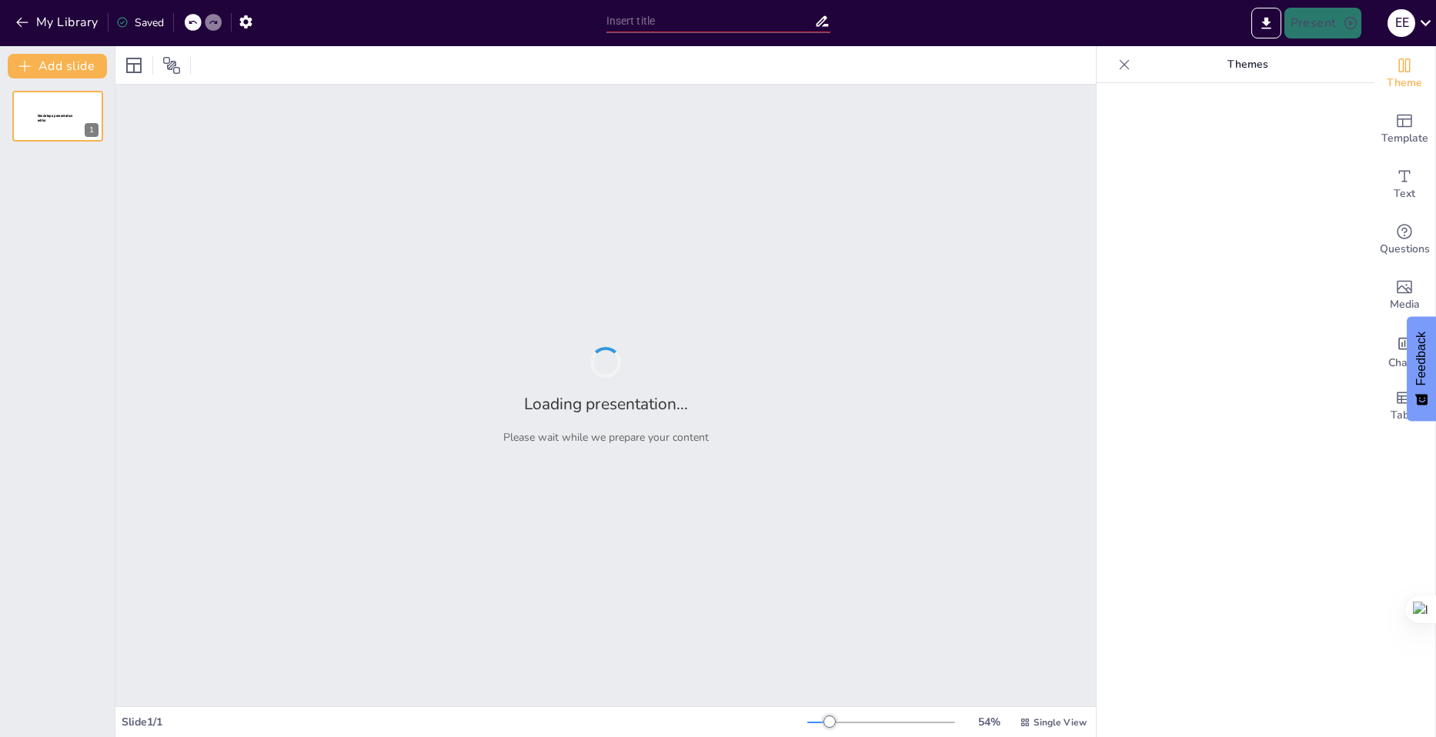
type input "Dinámicas de Juego y Conflictos en el Patio Escolar: Un Enfoque de Observación …"
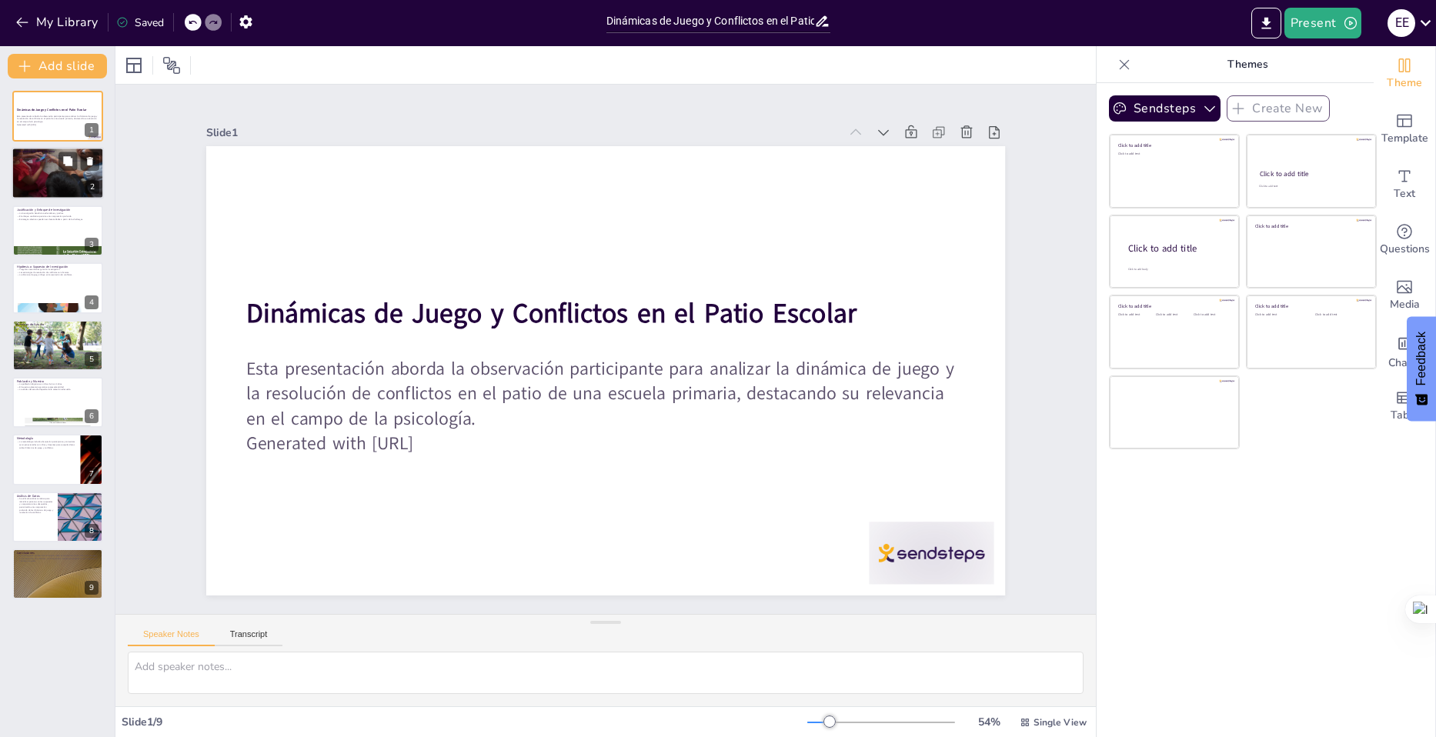
click at [45, 177] on div at bounding box center [58, 173] width 92 height 129
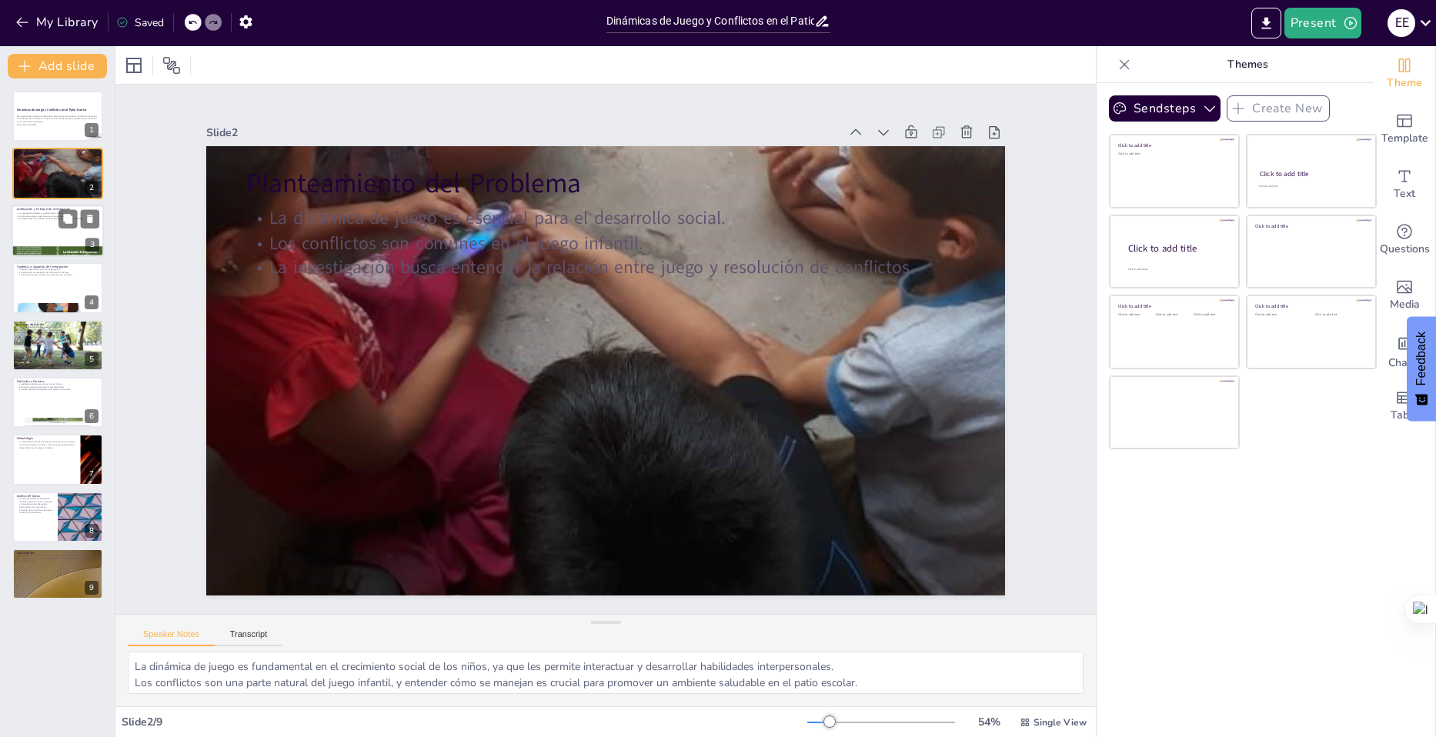
click at [51, 232] on div at bounding box center [58, 231] width 92 height 52
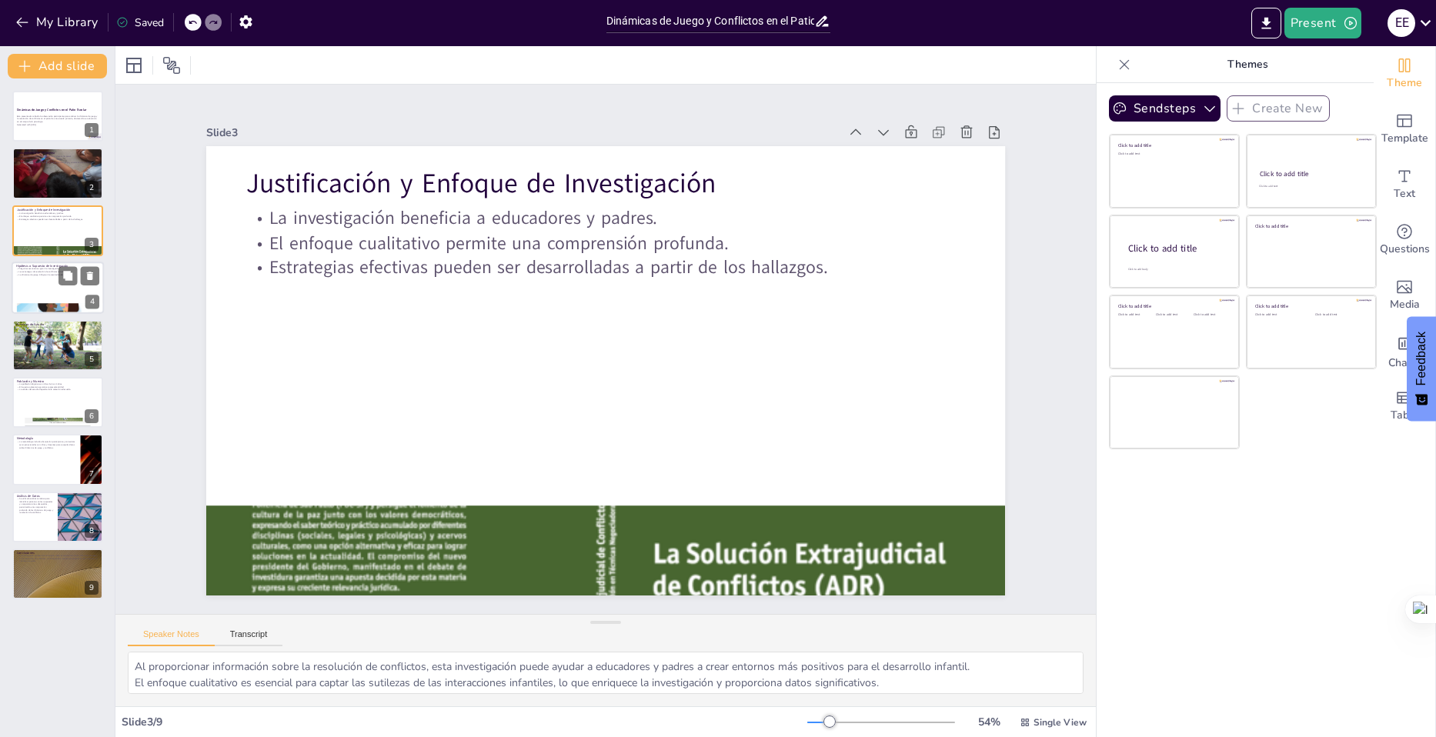
click at [51, 289] on div at bounding box center [58, 288] width 92 height 52
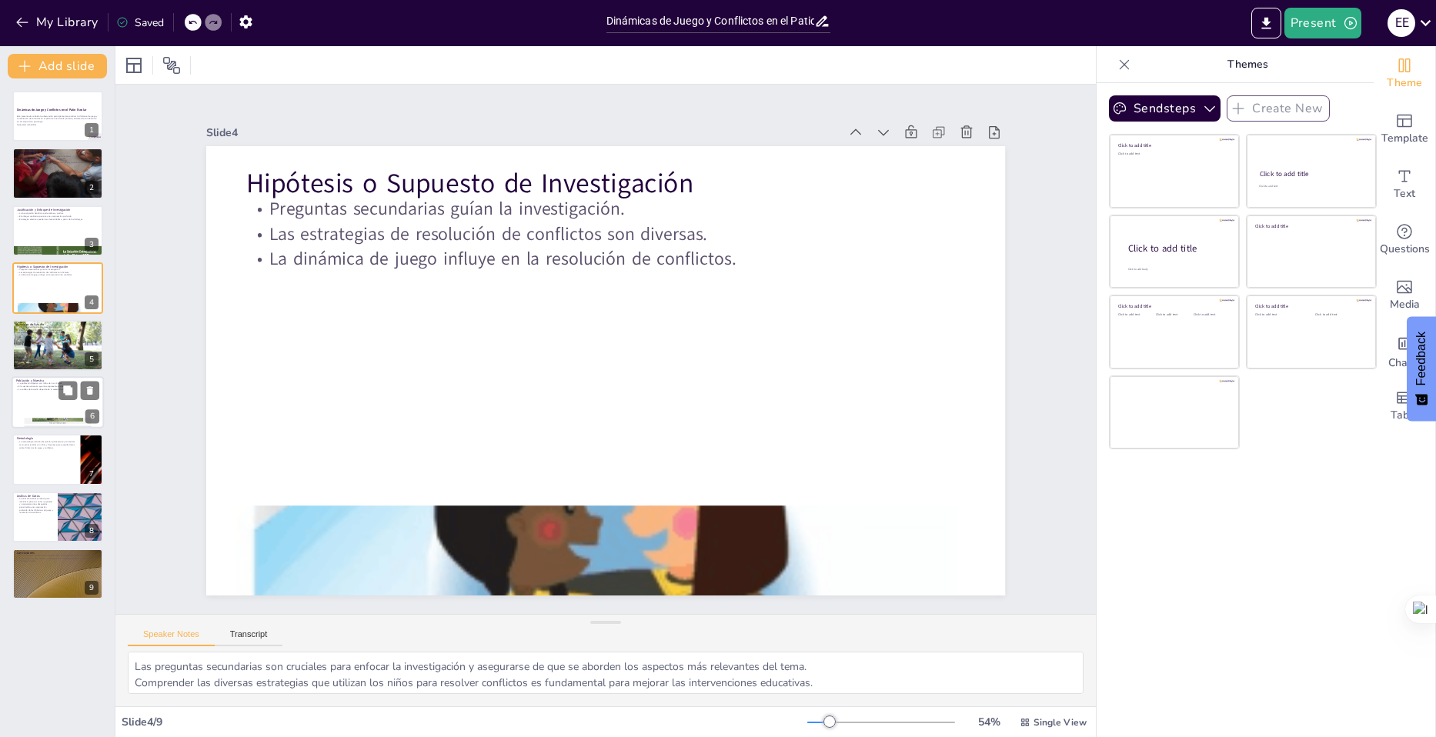
click at [29, 384] on p "La población objetivo son niños de 6 a 12 años." at bounding box center [57, 383] width 83 height 3
type textarea "Definir claramente la población objetivo es crucial para asegurar que los resul…"
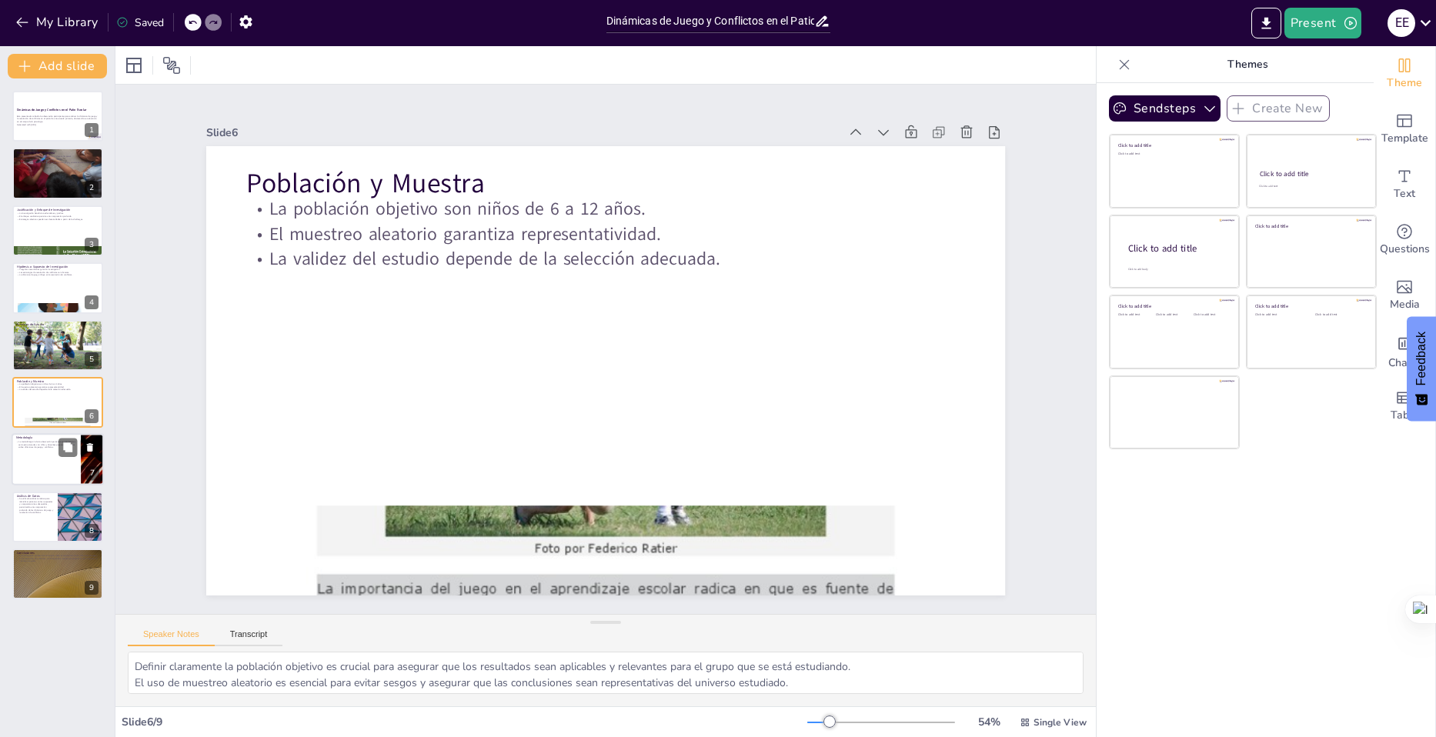
click at [35, 449] on p "La metodología incluirá observación participante y entrevistas semi-estructurad…" at bounding box center [46, 445] width 60 height 8
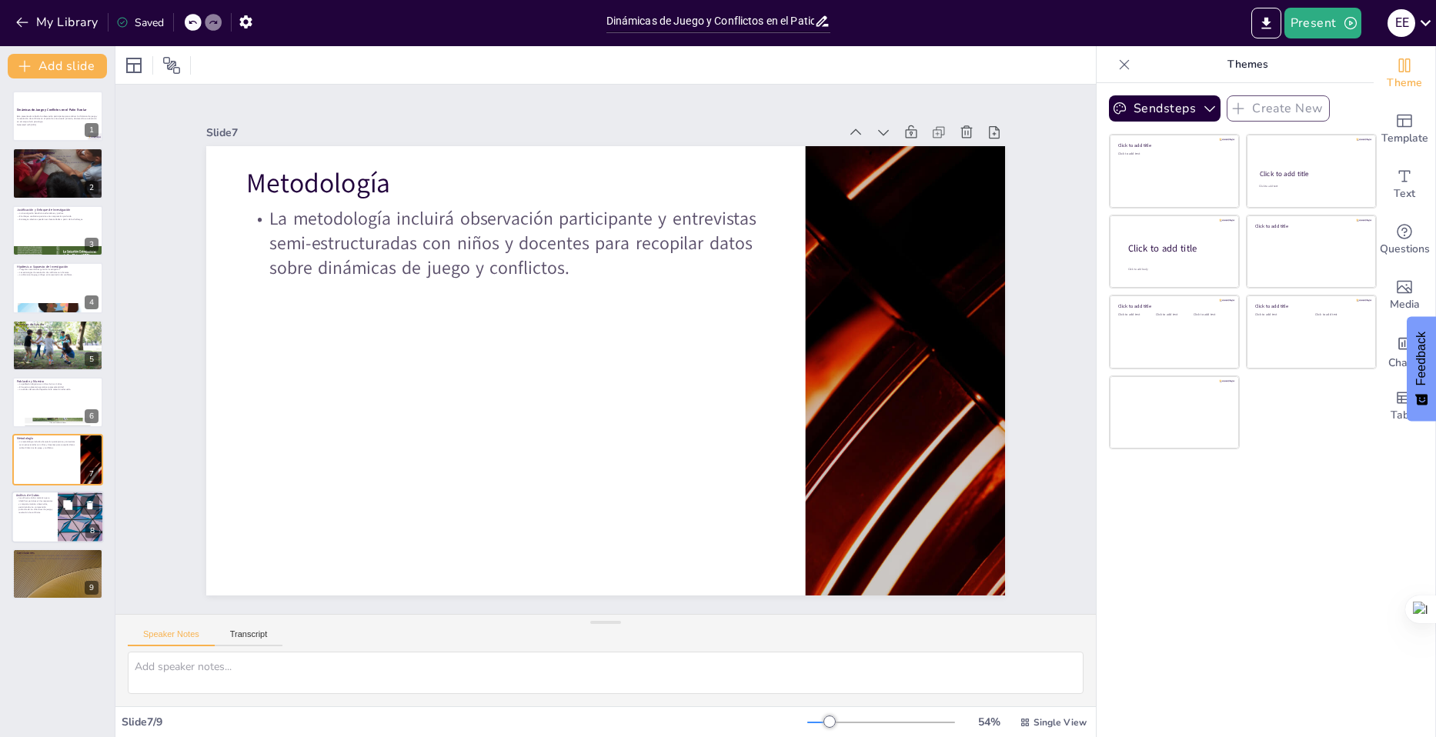
click at [42, 525] on div at bounding box center [58, 517] width 92 height 52
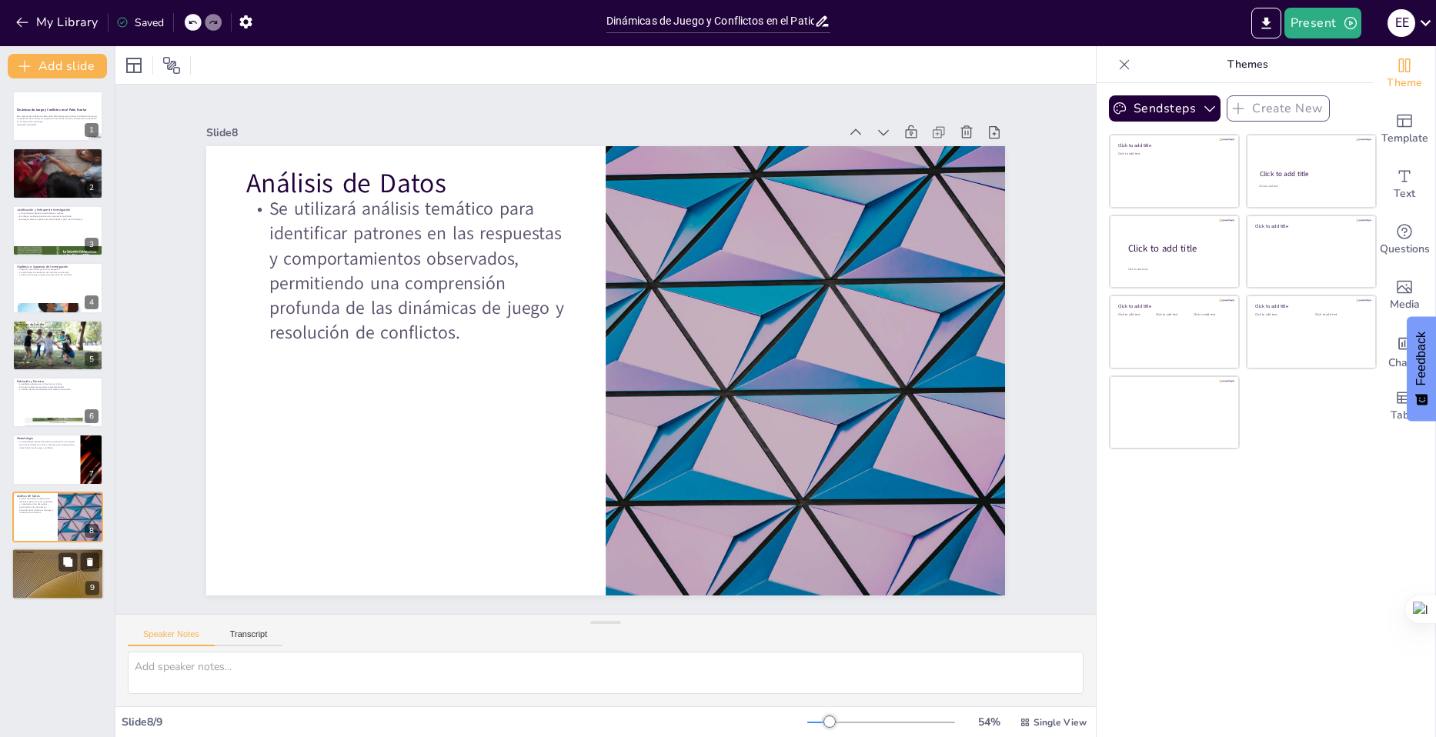
click at [42, 577] on div at bounding box center [58, 574] width 92 height 52
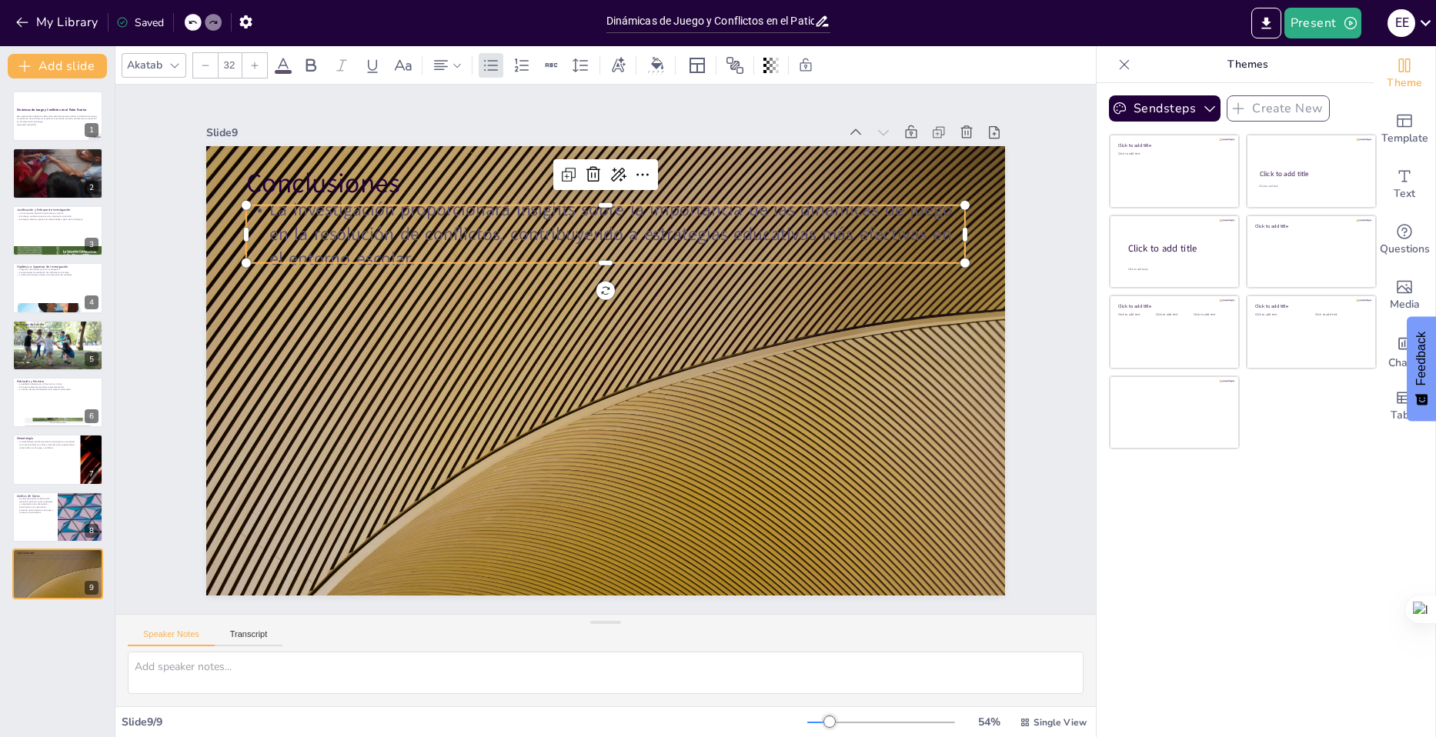
click at [506, 239] on p "La investigación proporcionará insights sobre la importancia de las dinámicas d…" at bounding box center [673, 256] width 626 height 482
click at [530, 239] on p "La investigación proporcionará insights sobre la importancia de las dinámicas d…" at bounding box center [710, 395] width 361 height 687
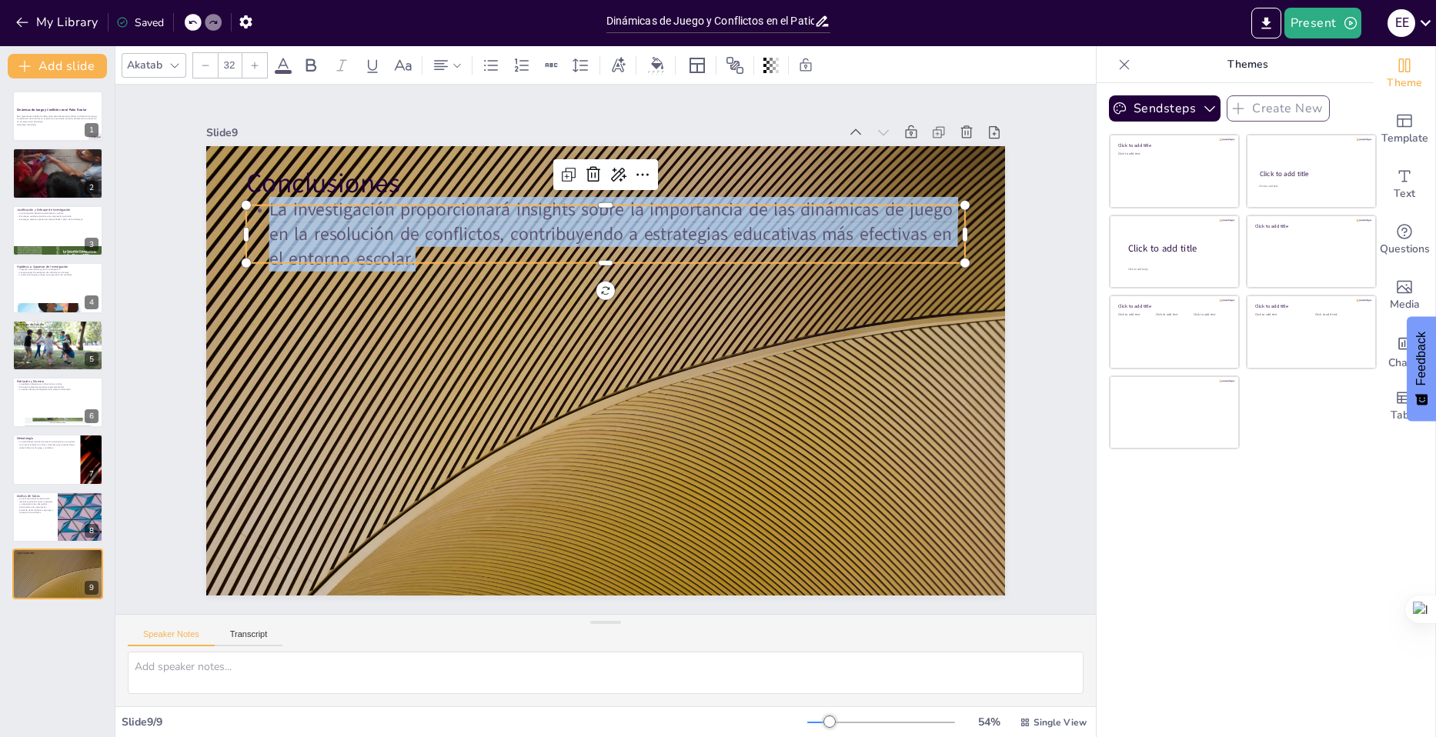
click at [506, 239] on p "La investigación proporcionará insights sobre la importancia de las dinámicas d…" at bounding box center [705, 292] width 424 height 660
click at [506, 239] on p "La investigación proporcionará insights sobre la importancia de las dinámicas d…" at bounding box center [528, 263] width 584 height 536
click at [592, 169] on icon at bounding box center [581, 176] width 22 height 22
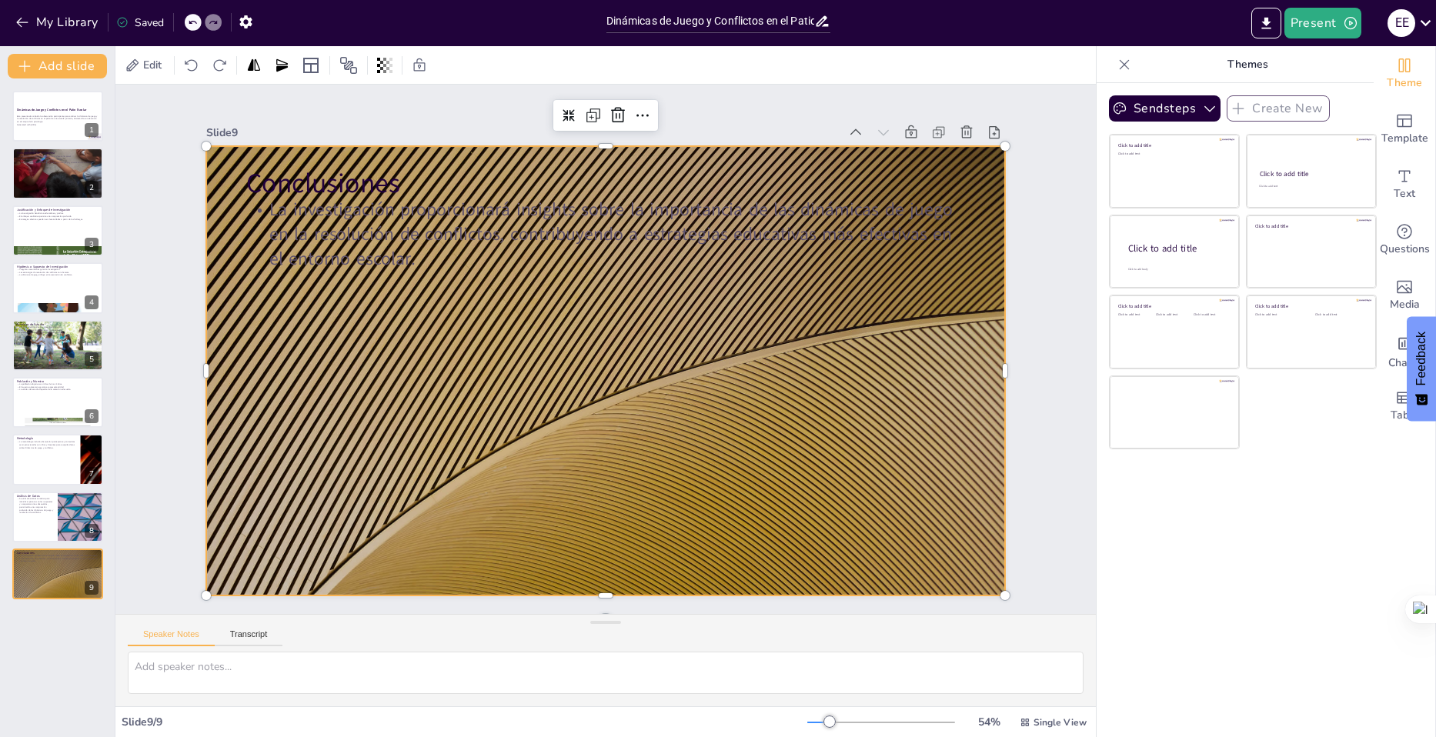
click at [678, 369] on div at bounding box center [587, 358] width 736 height 913
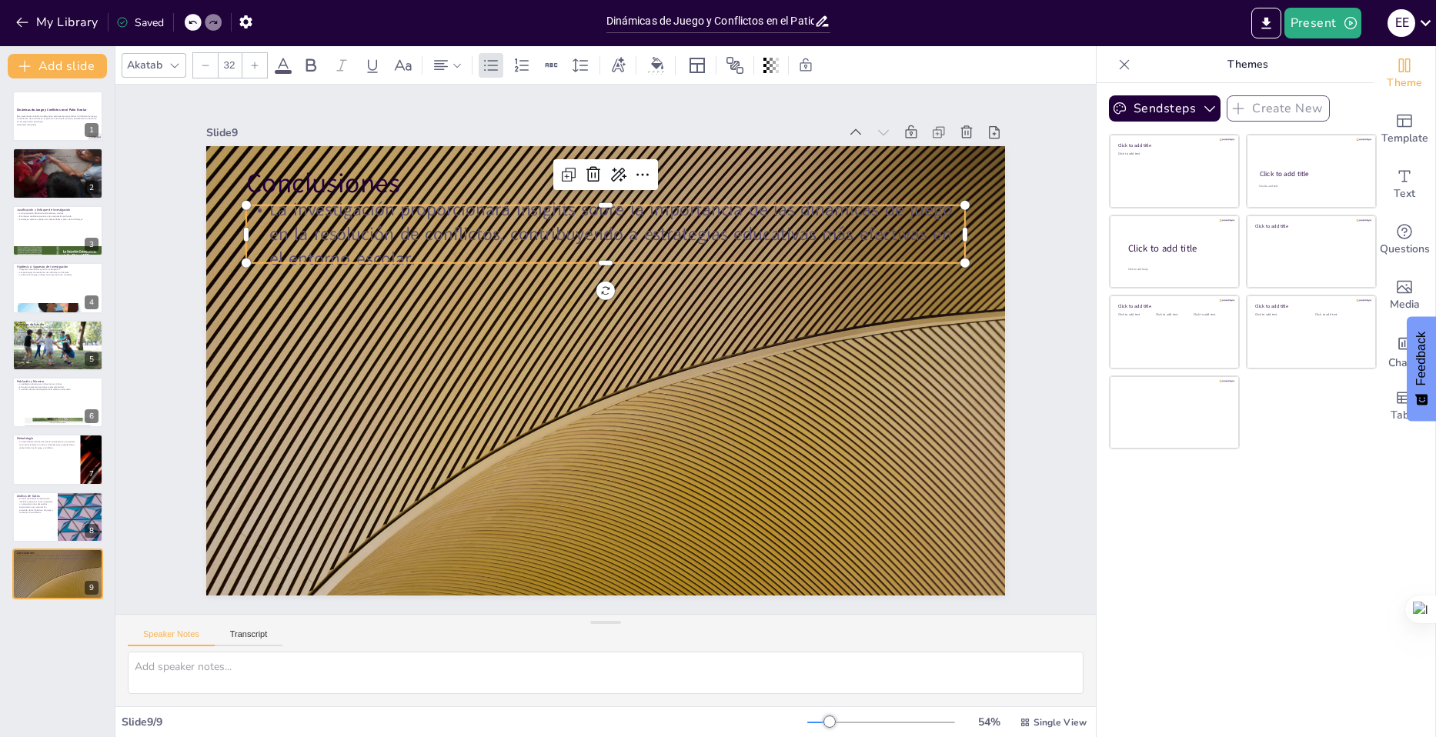
click at [419, 216] on p "La investigación proporcionará insights sobre la importancia de las dinámicas d…" at bounding box center [629, 236] width 719 height 222
click at [569, 216] on p "La investigación proporcionará insights sobre la importancia de las dinámicas d…" at bounding box center [715, 385] width 293 height 707
click at [423, 216] on p "La investigación proporcionará insights sobre la importancia de las dinámicas d…" at bounding box center [691, 272] width 536 height 584
click at [319, 234] on p "La investigación proporcionará insights sobre la importancia de las dinámicas d…" at bounding box center [520, 272] width 536 height 584
click at [416, 234] on p "La investigación proporcionará insights sobre la importancia de las dinámicas d…" at bounding box center [490, 337] width 149 height 722
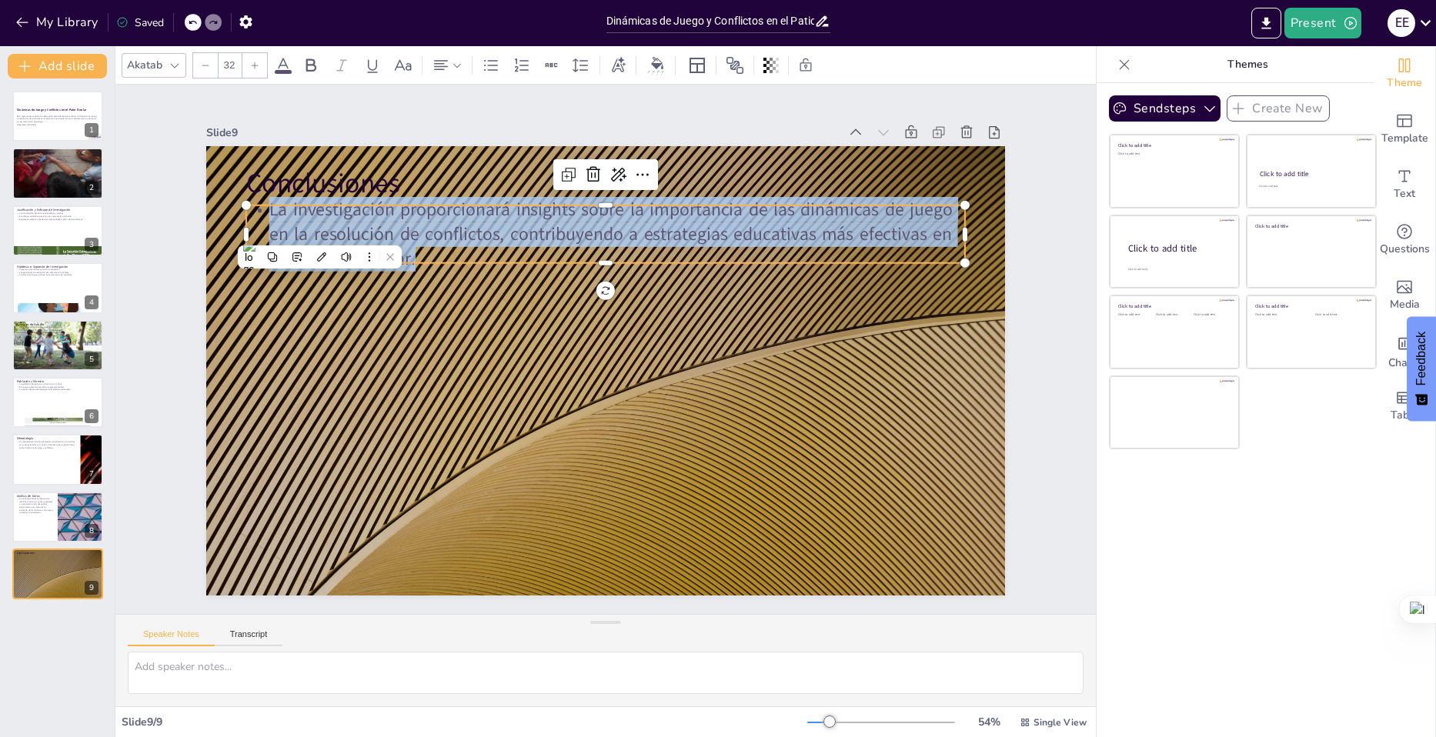
click at [319, 274] on p "La investigación proporcionará insights sobre la importancia de las dinámicas d…" at bounding box center [652, 454] width 687 height 361
click at [283, 65] on icon at bounding box center [283, 65] width 14 height 15
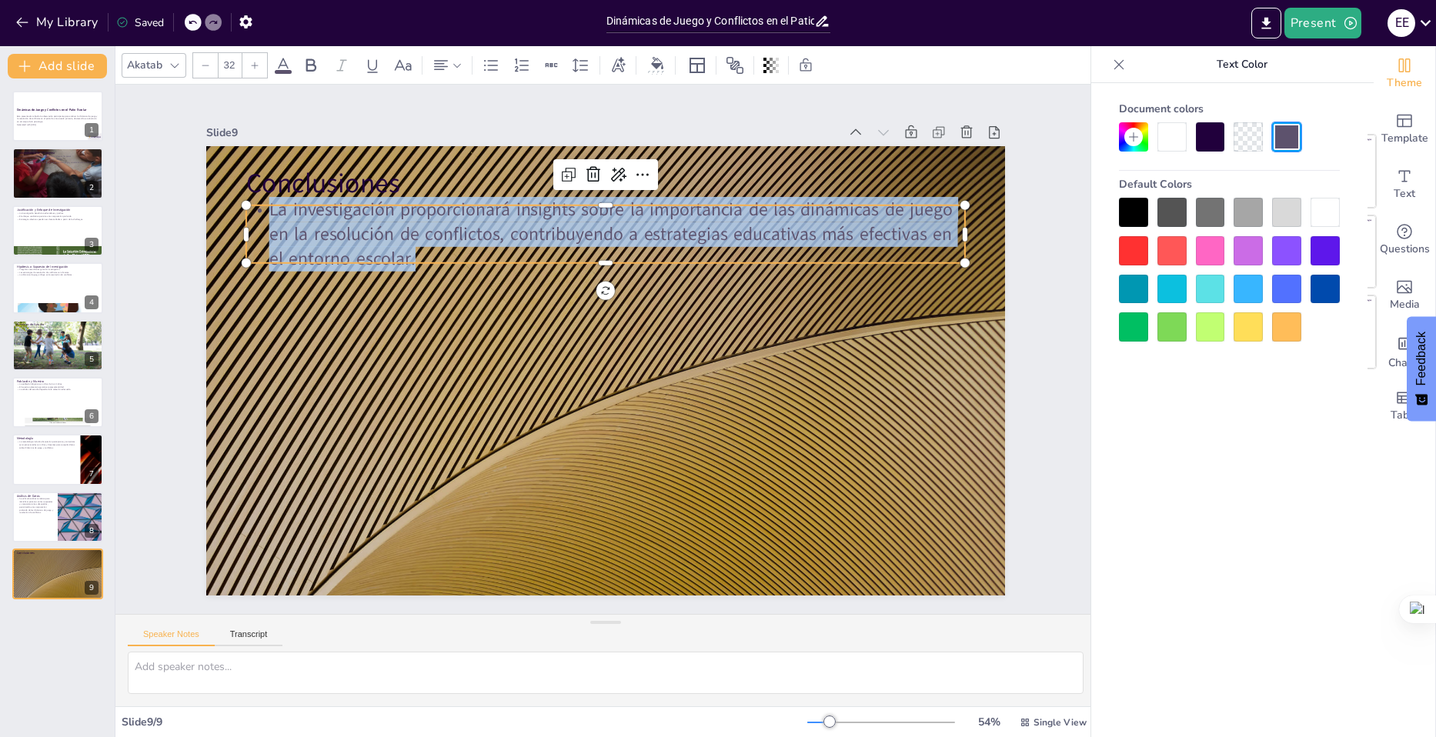
click at [1131, 250] on div at bounding box center [1133, 250] width 29 height 29
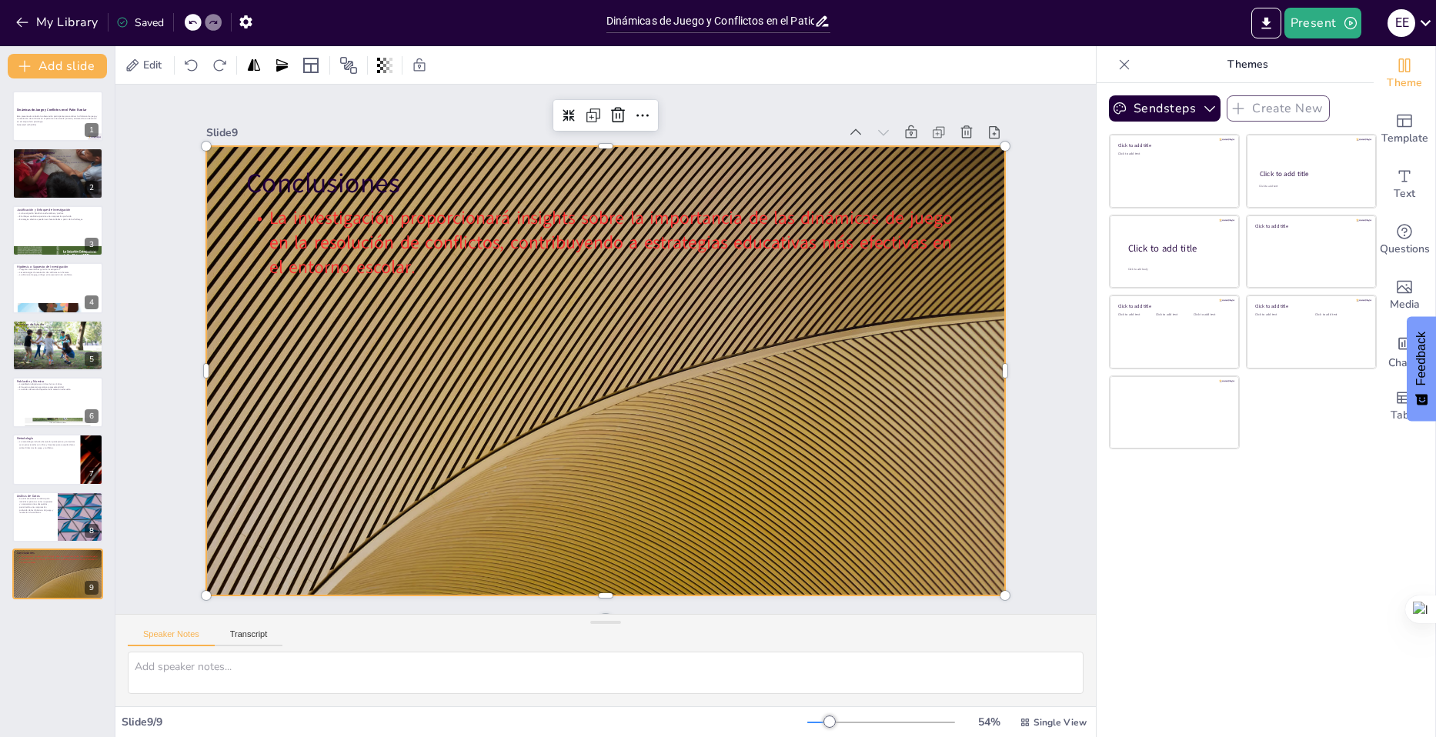
click at [876, 339] on div at bounding box center [597, 330] width 913 height 736
click at [501, 368] on div at bounding box center [620, 333] width 894 height 869
click at [501, 368] on div at bounding box center [624, 360] width 789 height 916
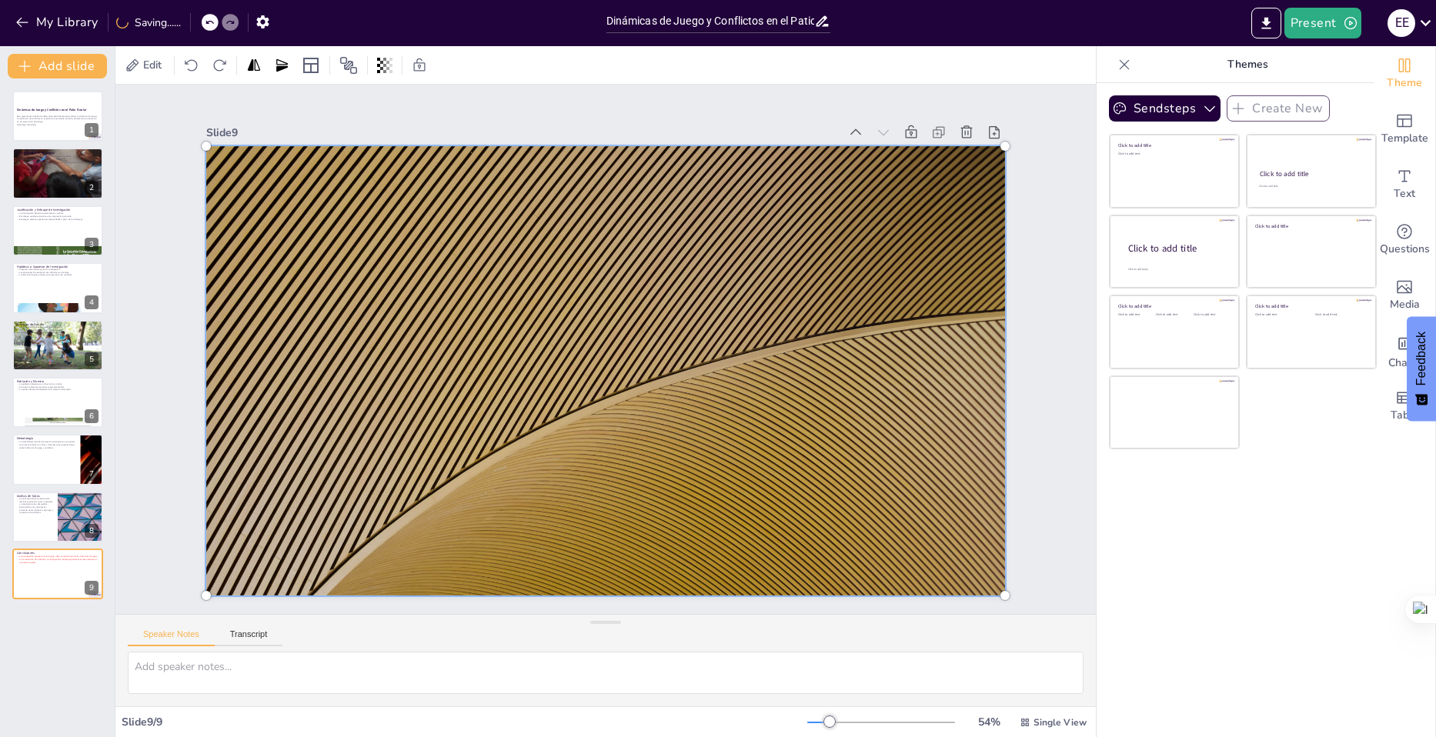
click at [501, 368] on div at bounding box center [593, 331] width 936 height 859
click at [497, 279] on div at bounding box center [584, 343] width 697 height 922
click at [497, 279] on div at bounding box center [593, 367] width 936 height 859
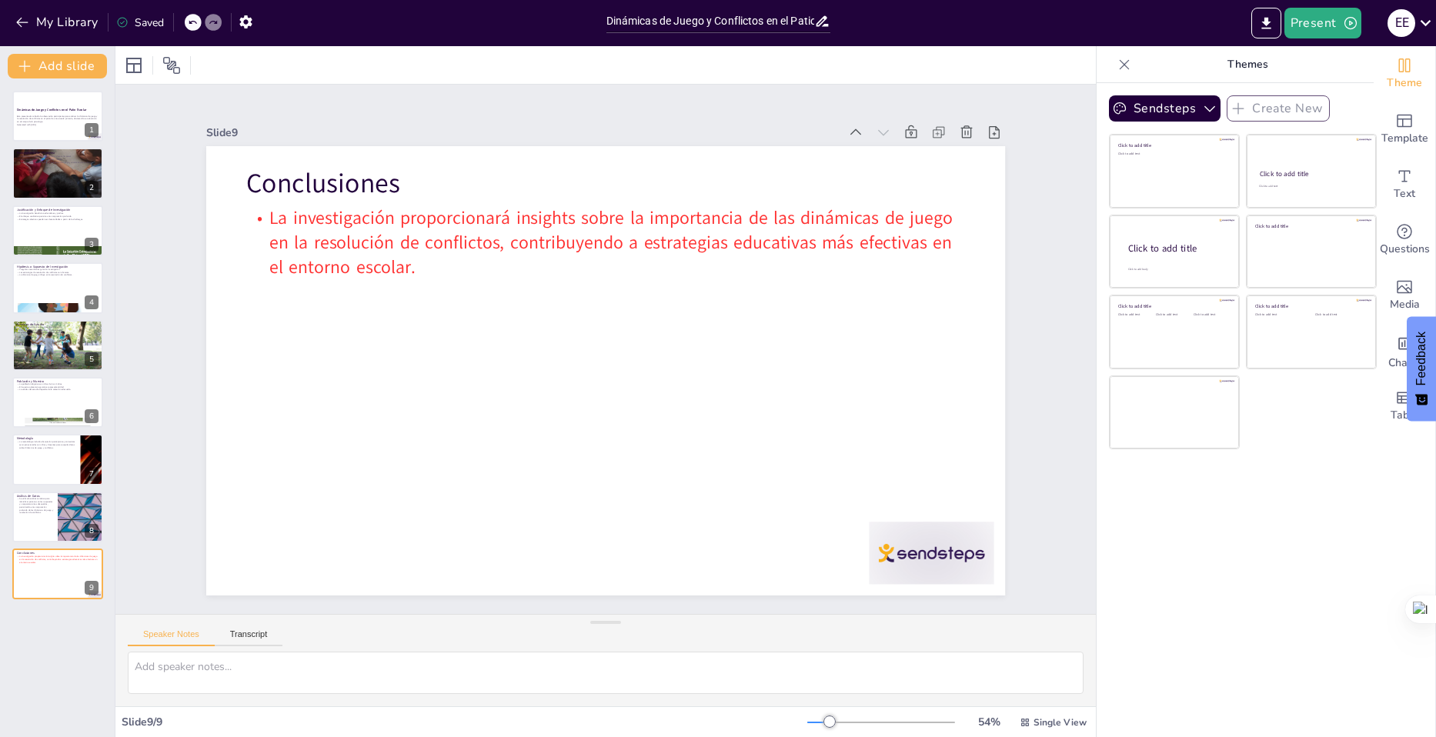
click at [513, 292] on div at bounding box center [605, 370] width 799 height 449
click at [44, 66] on button "Add slide" at bounding box center [57, 66] width 99 height 25
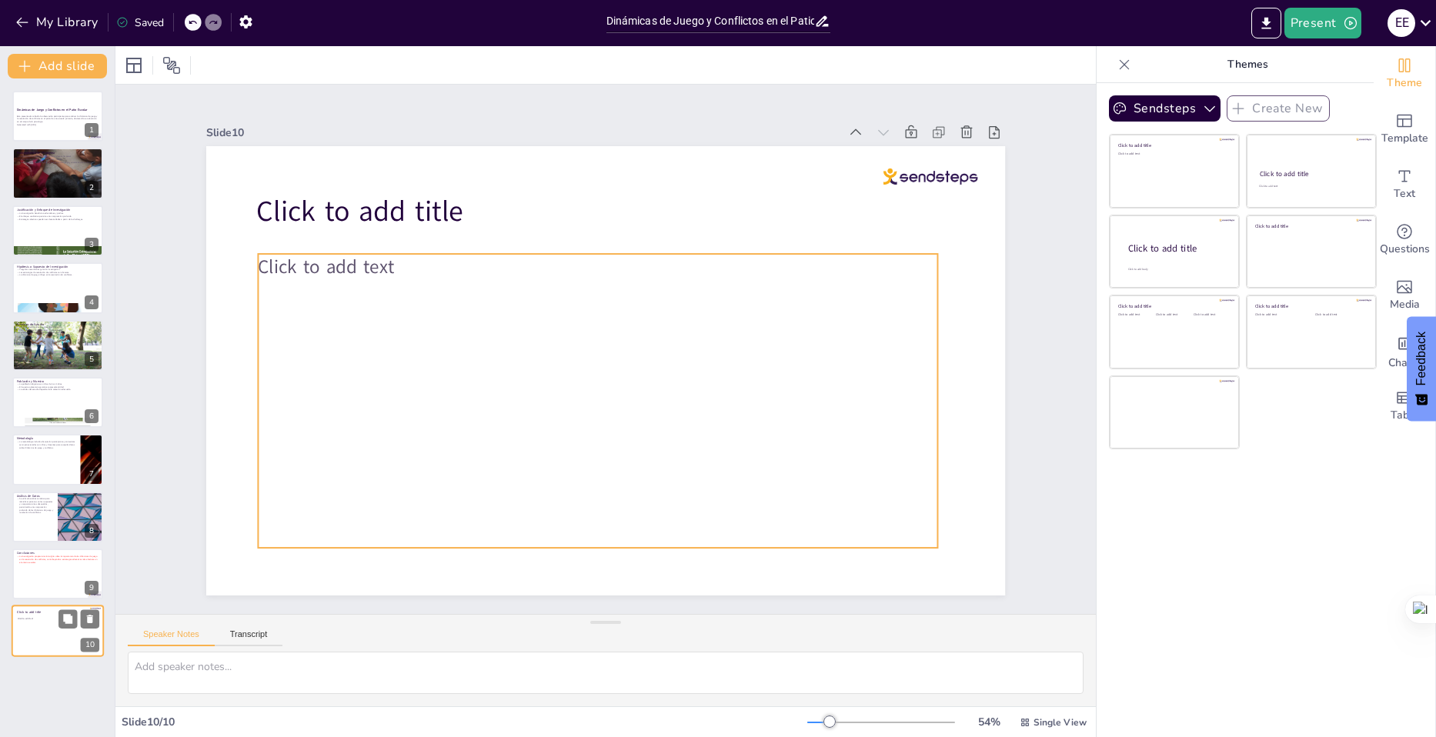
click at [38, 642] on div "Click to add text" at bounding box center [57, 635] width 78 height 34
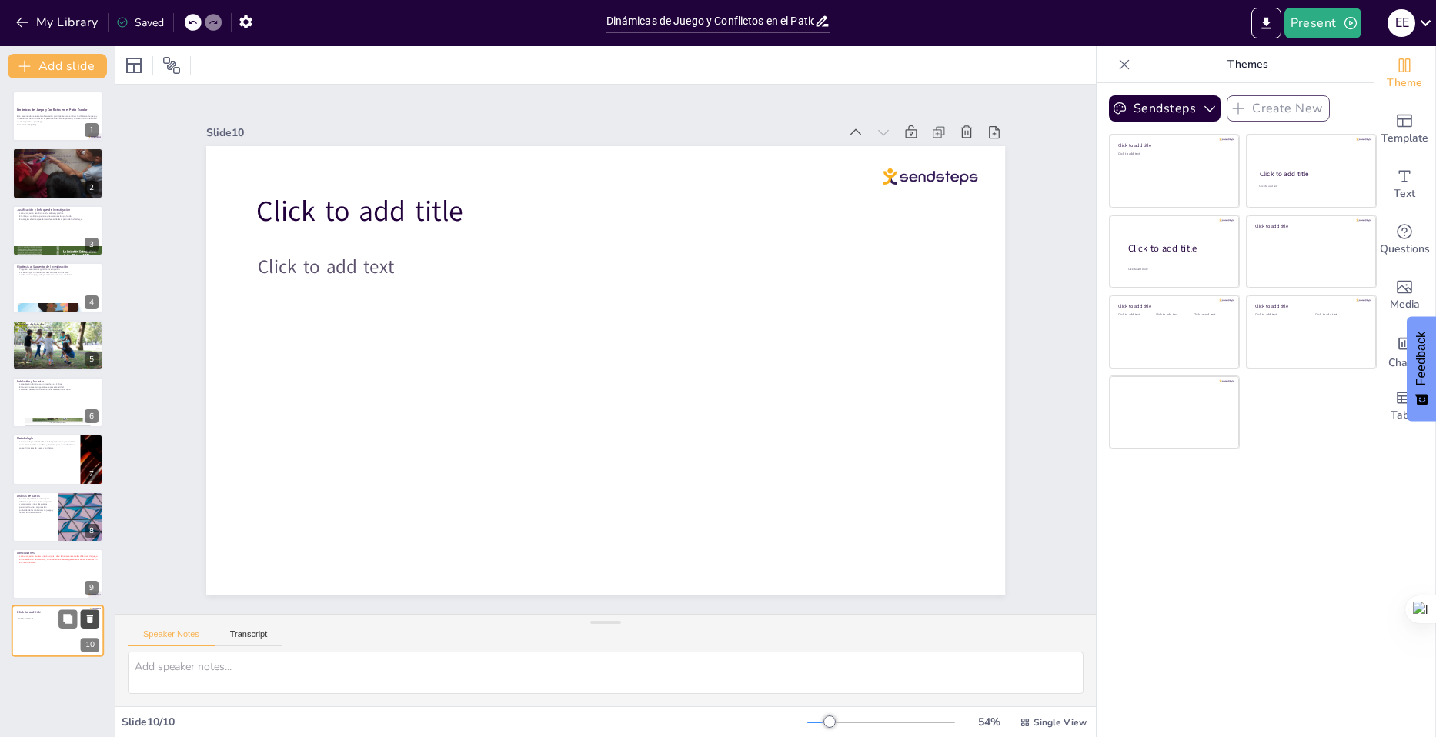
click at [92, 617] on icon at bounding box center [90, 620] width 6 height 8
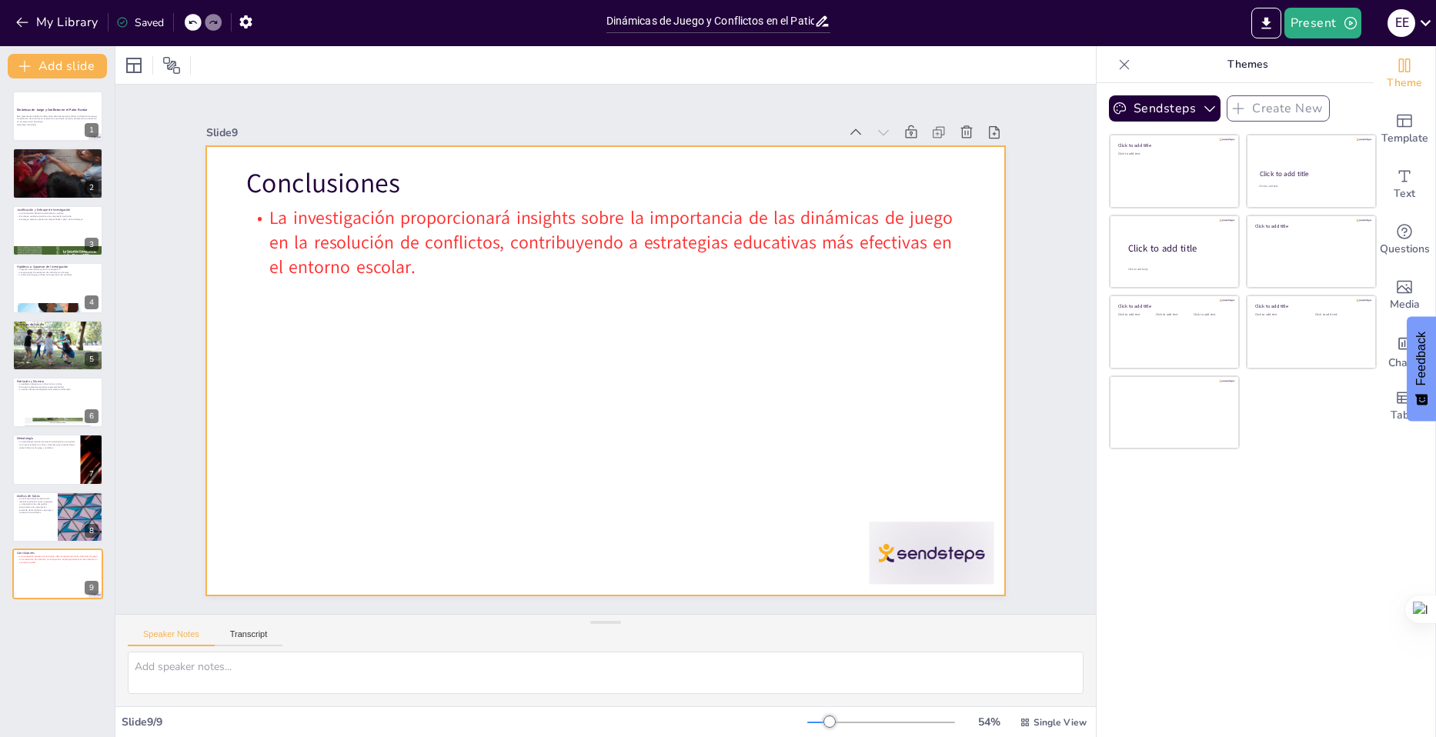
click at [460, 342] on div at bounding box center [585, 353] width 606 height 875
click at [1403, 66] on div "Theme" at bounding box center [1404, 73] width 62 height 55
click at [268, 672] on textarea at bounding box center [606, 673] width 956 height 42
